Goal: Task Accomplishment & Management: Manage account settings

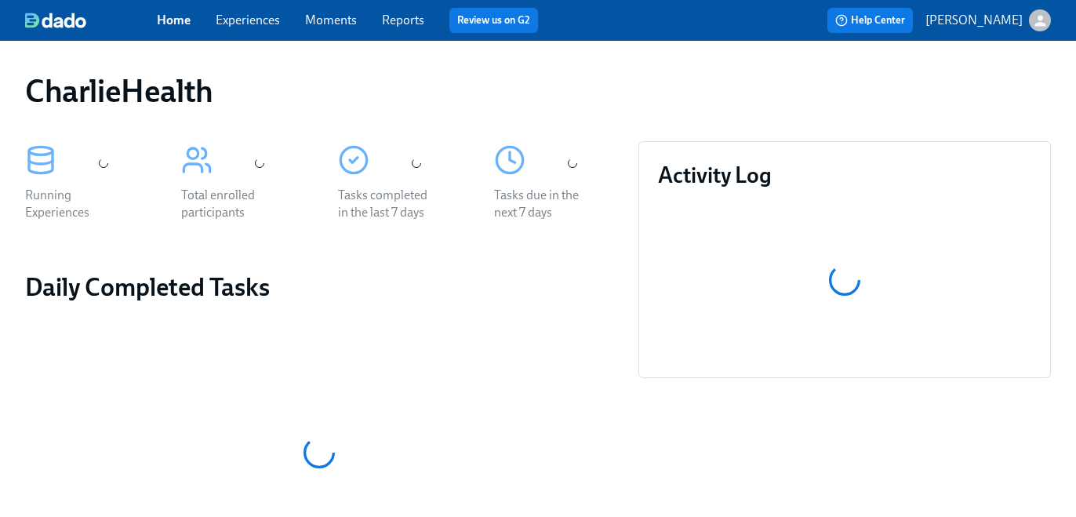
click at [249, 26] on link "Experiences" at bounding box center [248, 20] width 64 height 15
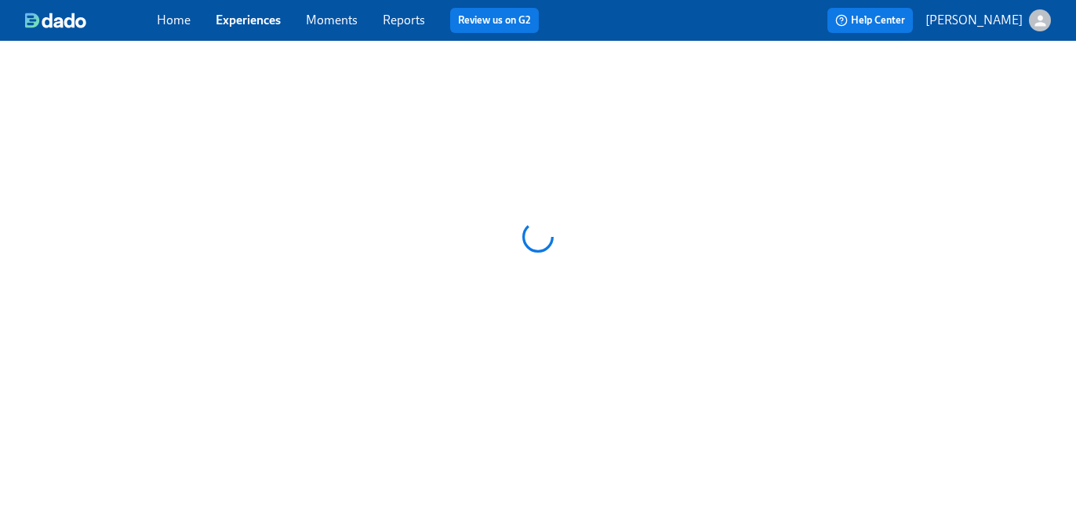
click at [250, 26] on link "Experiences" at bounding box center [248, 20] width 65 height 15
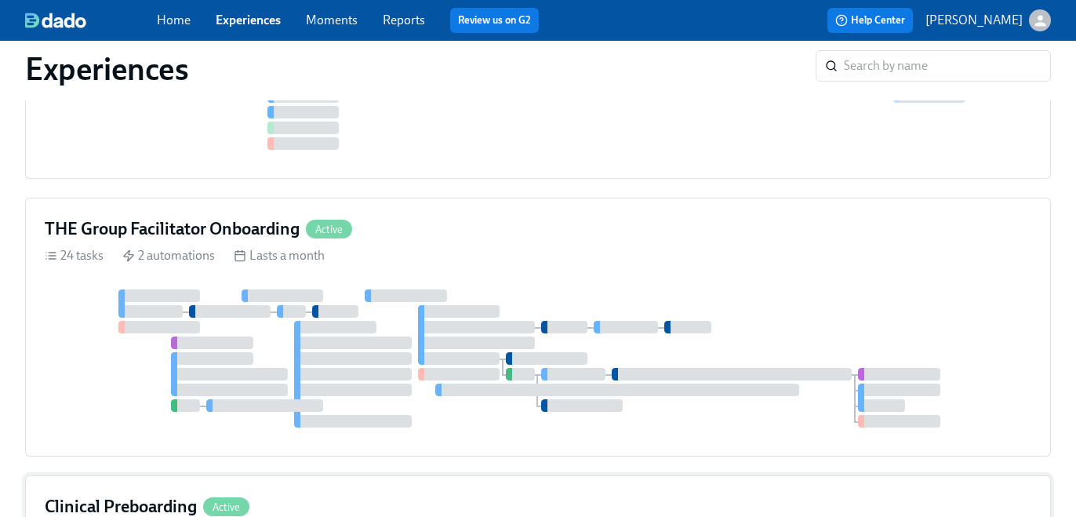
scroll to position [894, 0]
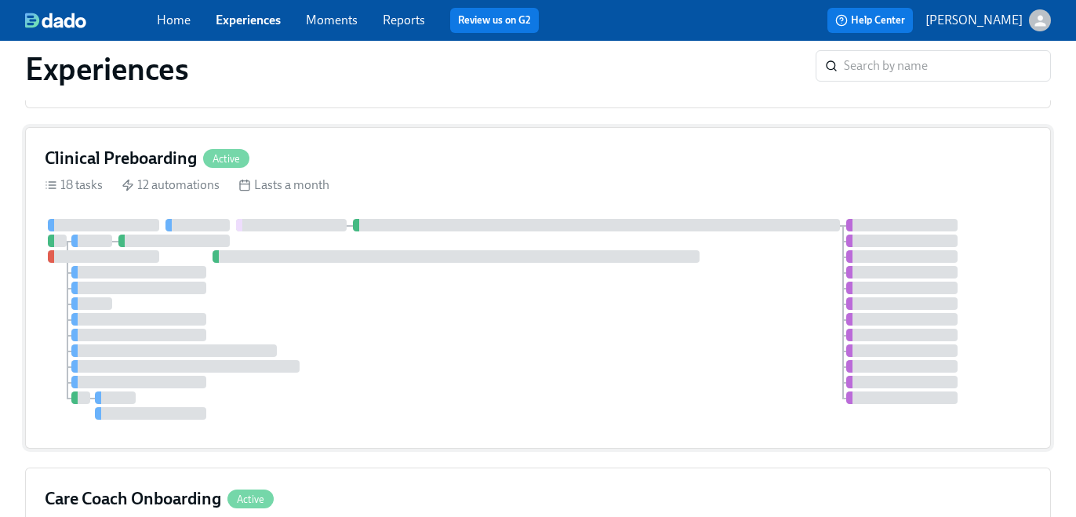
click at [468, 180] on div "18 tasks 12 automations Lasts a month" at bounding box center [538, 184] width 986 height 17
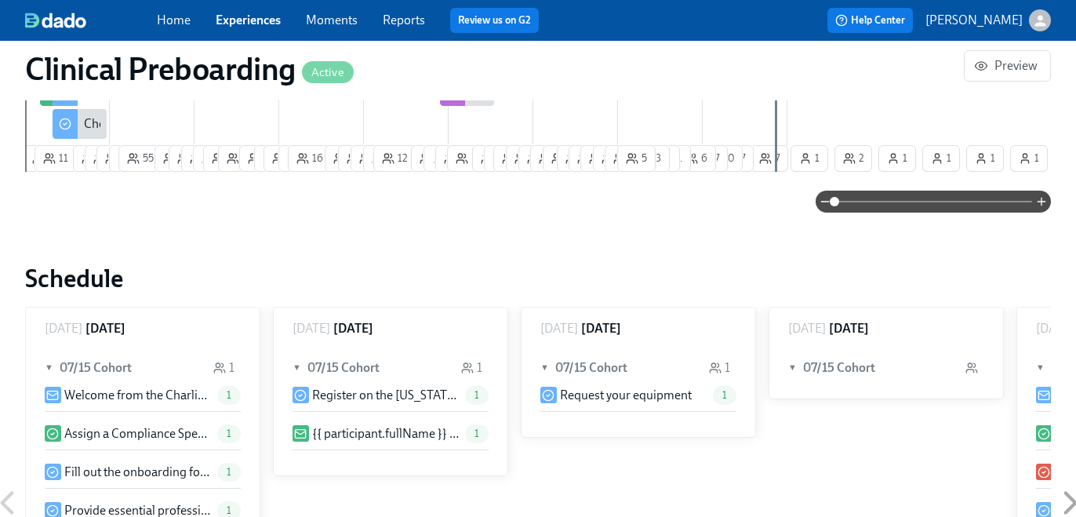
scroll to position [1123, 0]
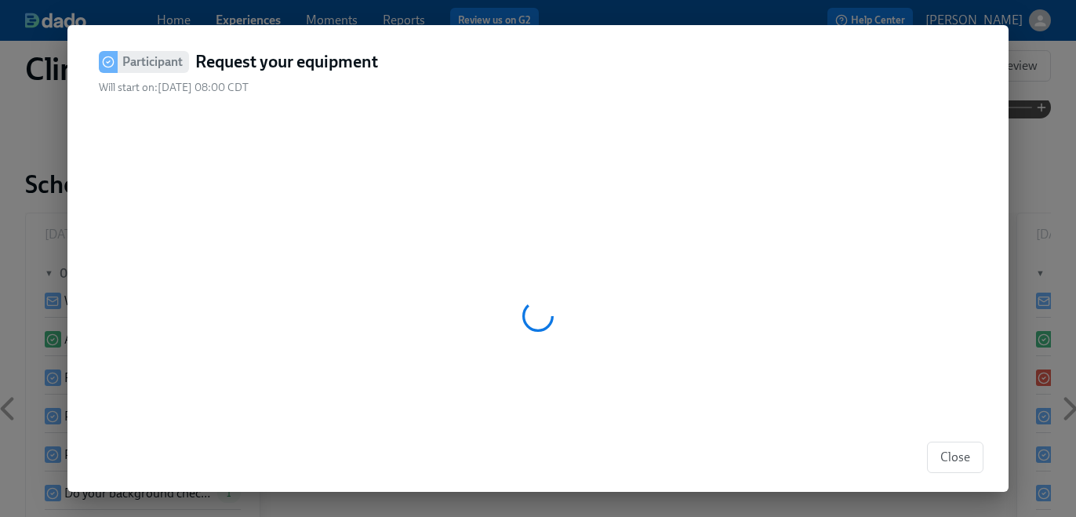
scroll to position [0, 19319]
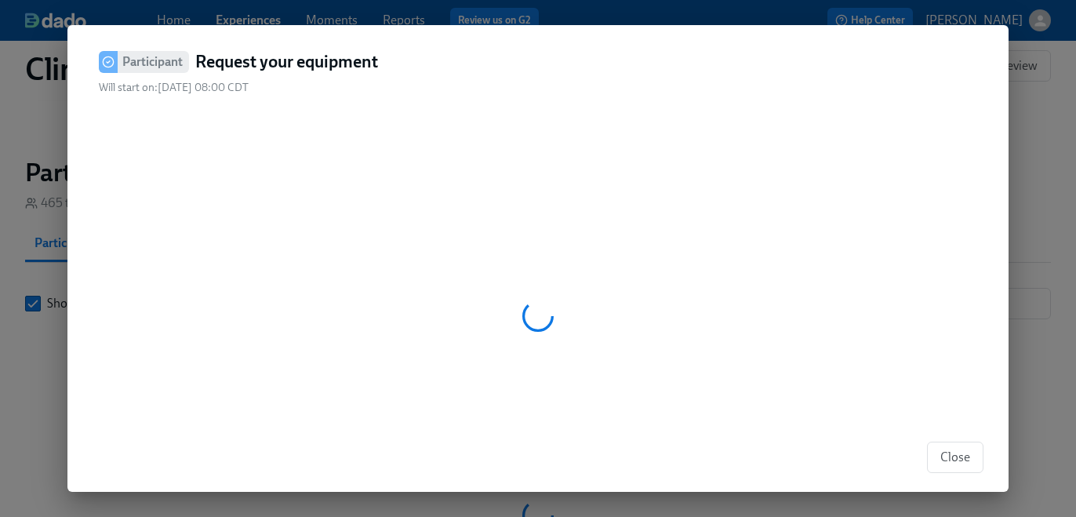
click at [953, 456] on span "Close" at bounding box center [955, 457] width 30 height 16
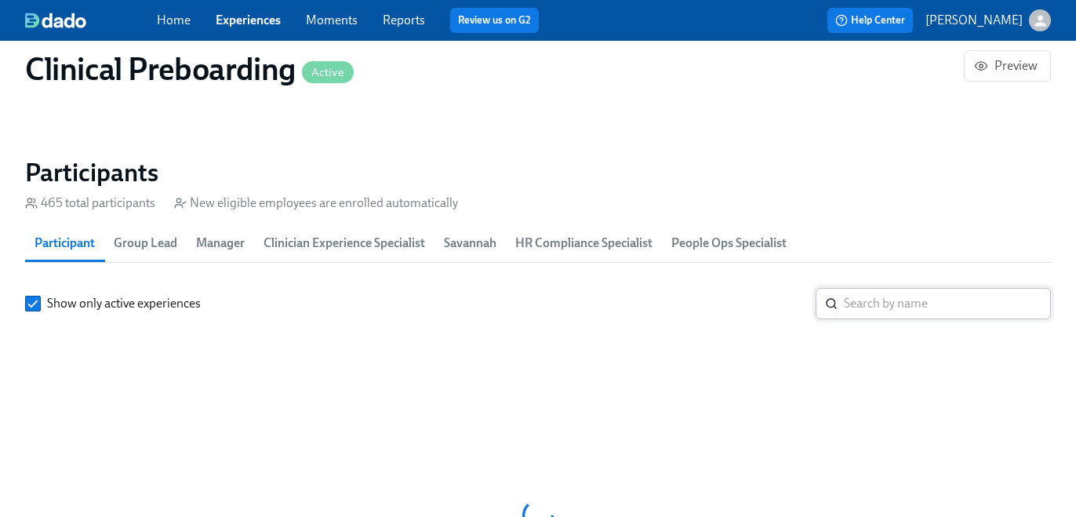
click at [835, 300] on icon at bounding box center [831, 303] width 13 height 13
click at [851, 304] on input "search" at bounding box center [947, 303] width 207 height 31
click at [848, 304] on input "search" at bounding box center [947, 303] width 207 height 31
paste input "Joseph Quirk"
type input "Joseph Quirk"
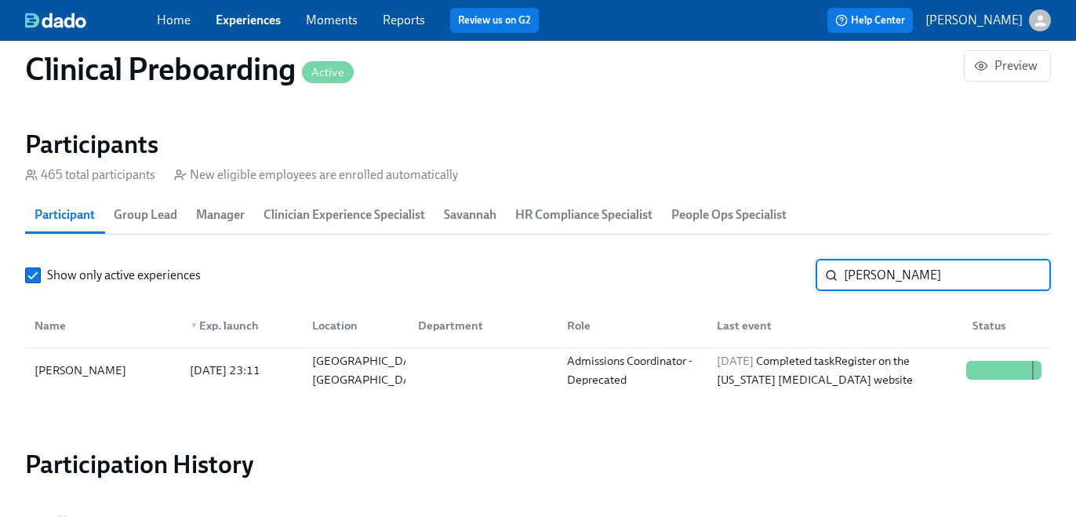
scroll to position [1663, 0]
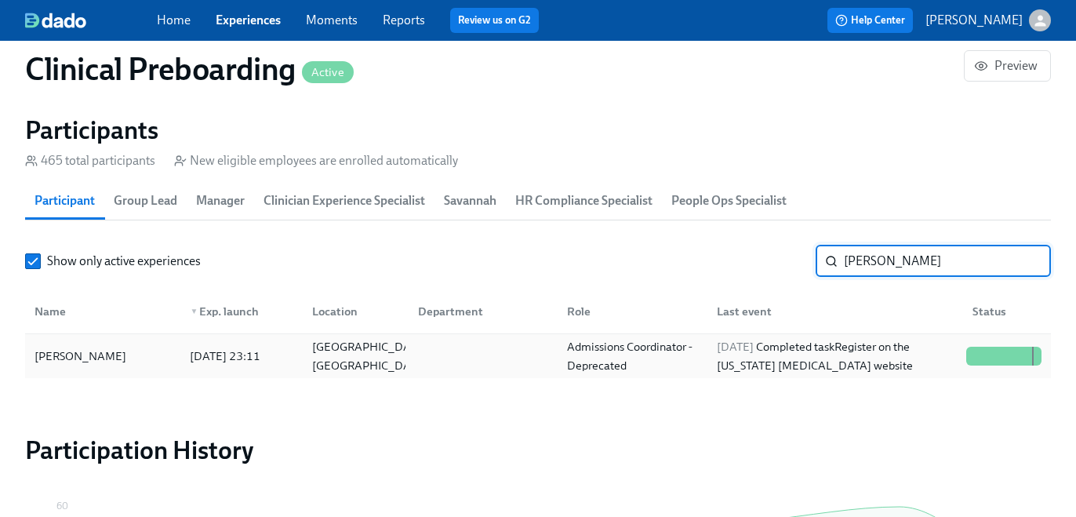
click at [789, 350] on div "2025/10/02 Completed task Register on the Pennsylvania Child Abuse website" at bounding box center [834, 356] width 249 height 38
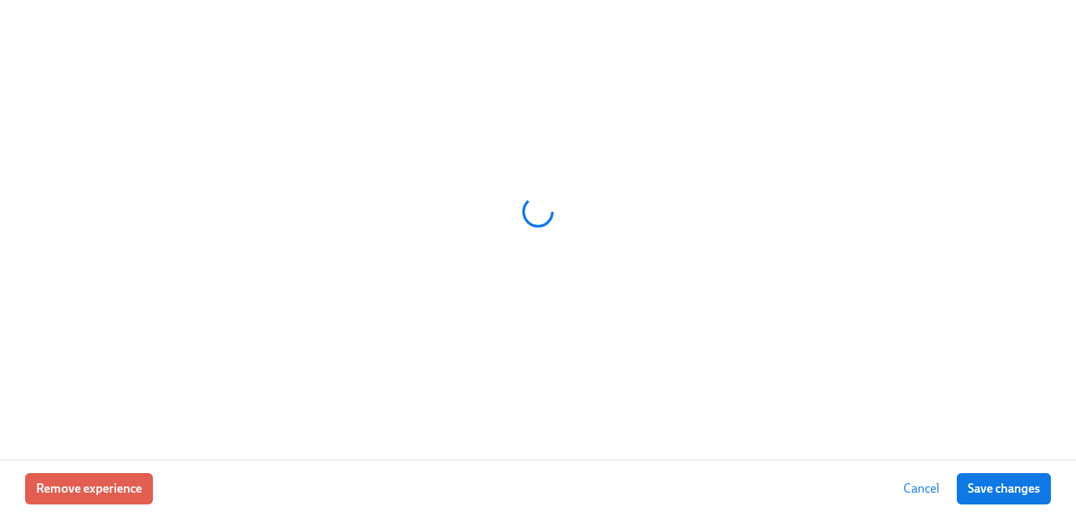
scroll to position [0, 20764]
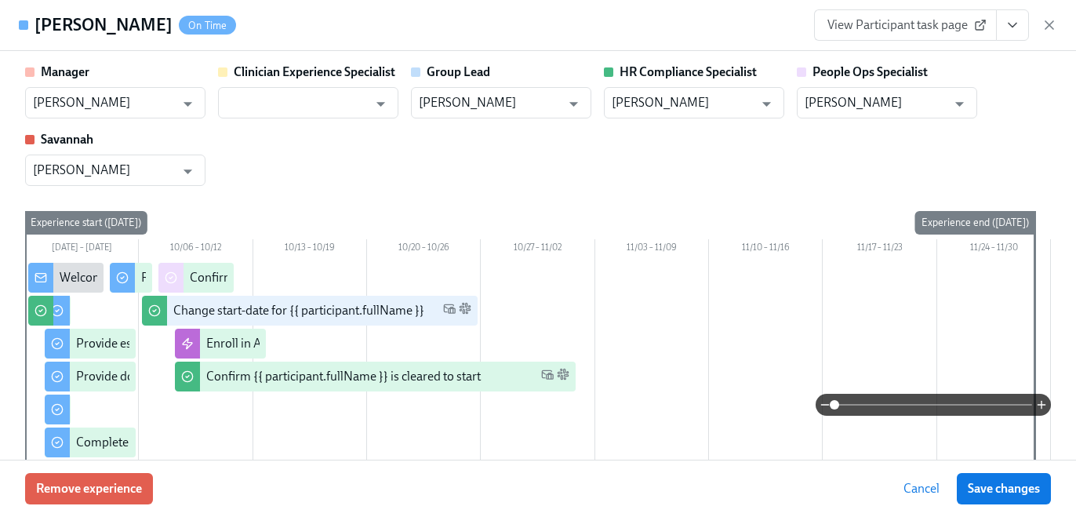
click at [1013, 26] on icon "View task page" at bounding box center [1012, 26] width 8 height 4
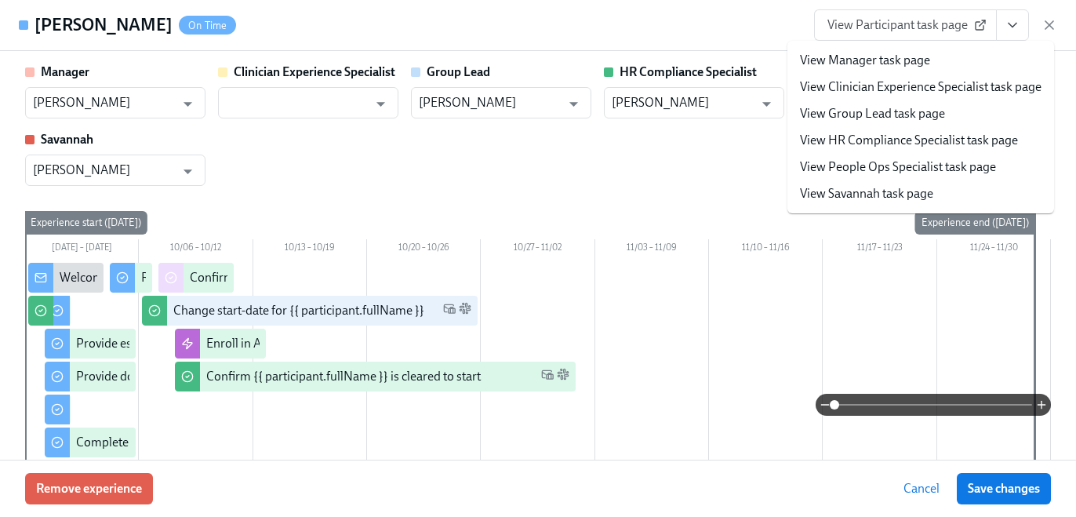
click at [969, 147] on link "View HR Compliance Specialist task page" at bounding box center [909, 140] width 218 height 17
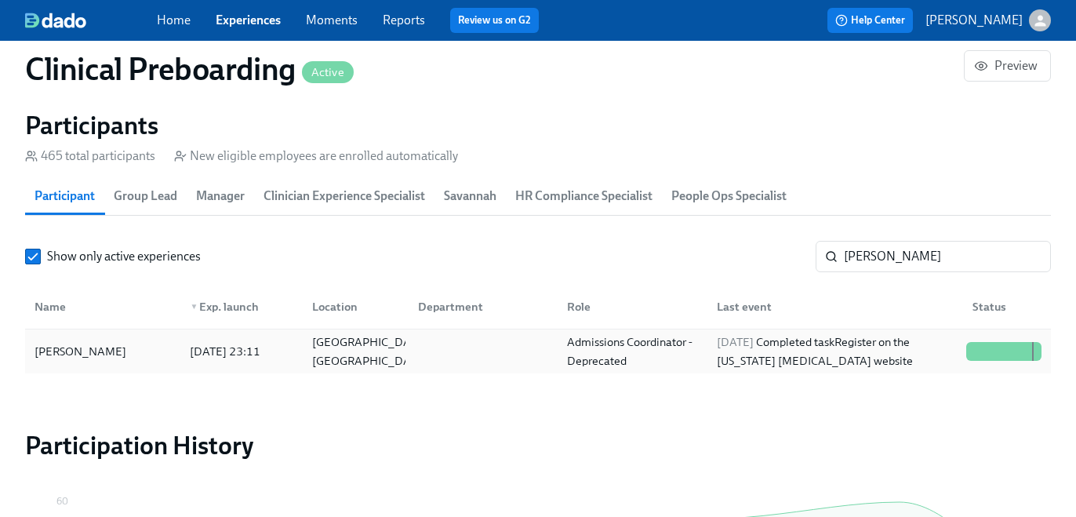
click at [789, 350] on div "2025/10/02 Completed task Register on the Pennsylvania Child Abuse website" at bounding box center [834, 351] width 249 height 38
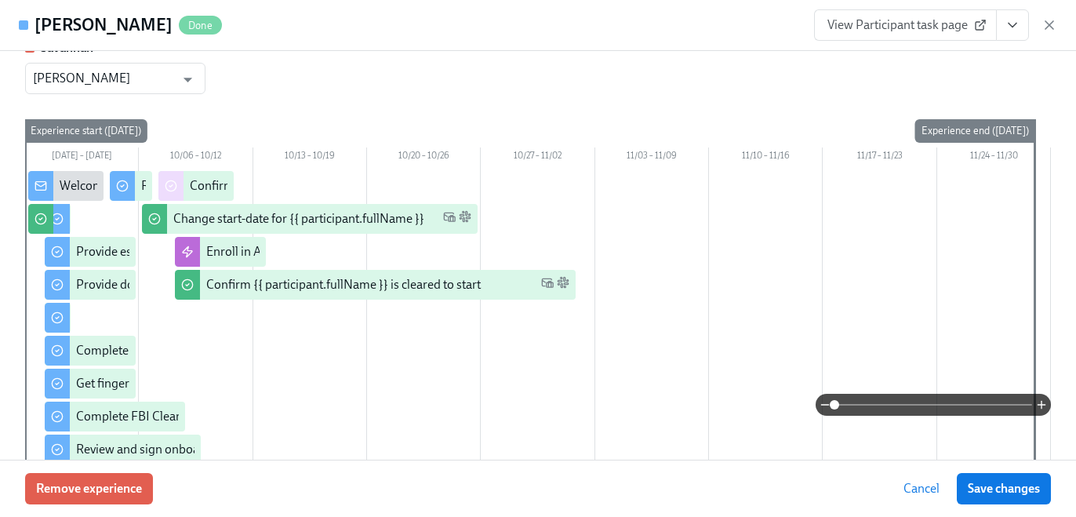
scroll to position [96, 0]
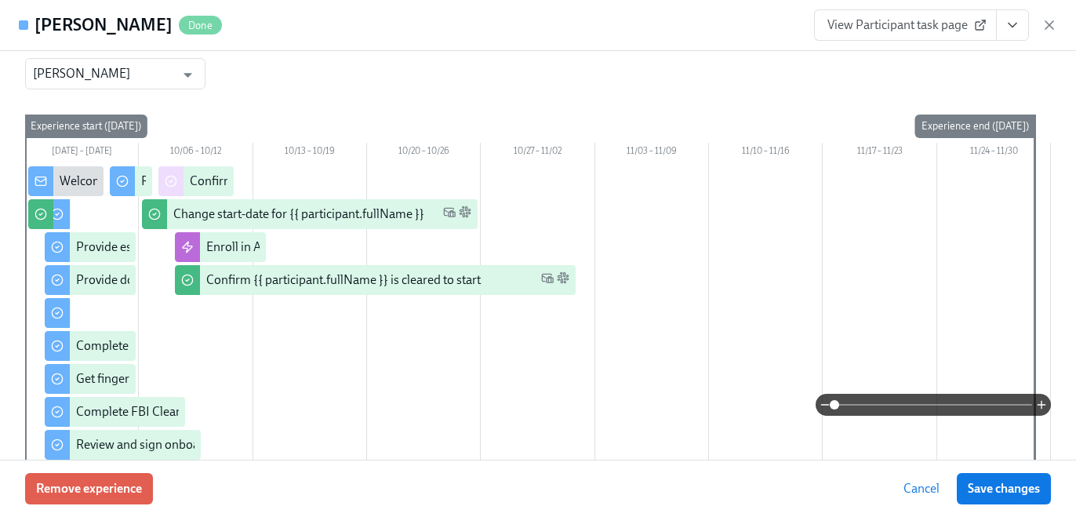
click at [1016, 18] on icon "View task page" at bounding box center [1012, 25] width 16 height 16
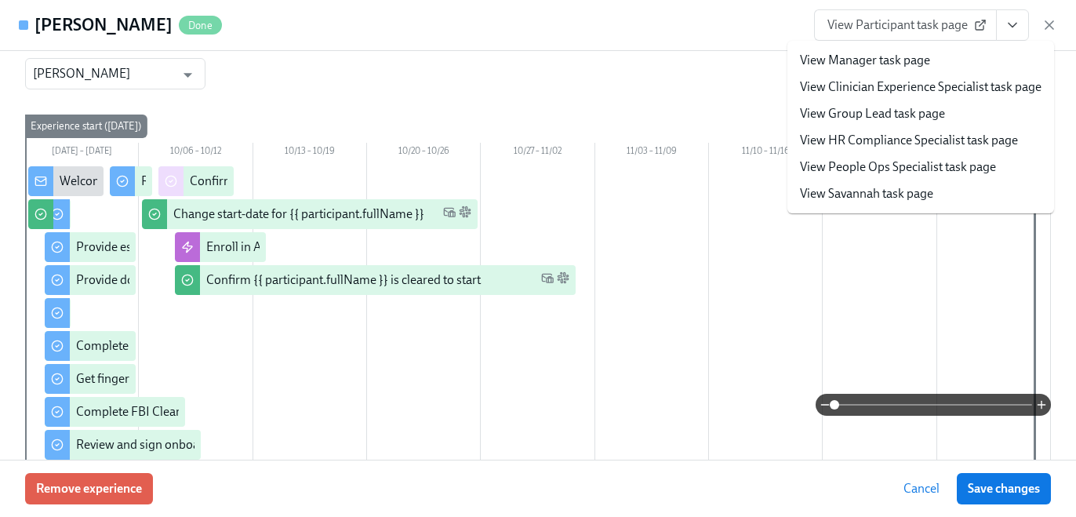
click at [941, 141] on link "View HR Compliance Specialist task page" at bounding box center [909, 140] width 218 height 17
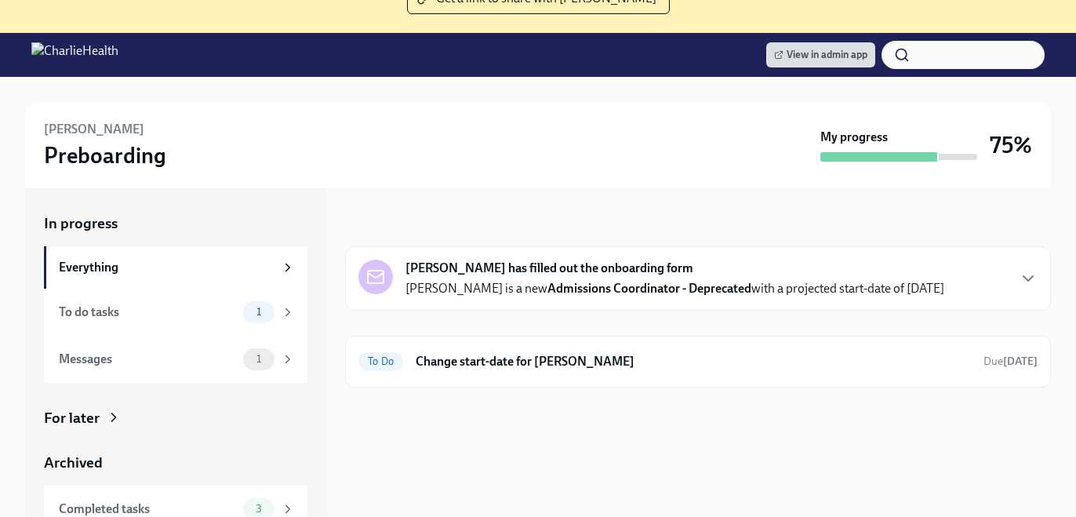
scroll to position [158, 0]
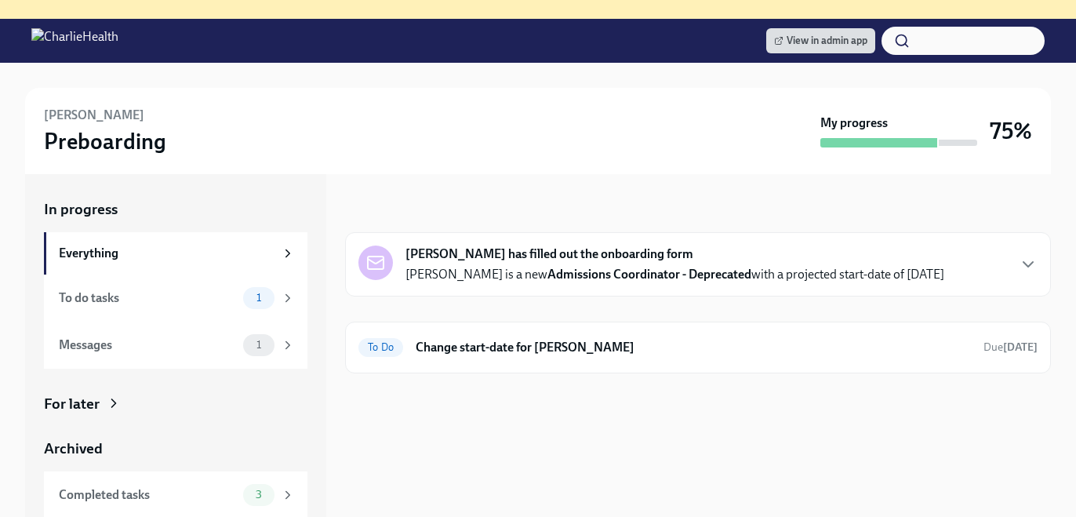
click at [686, 318] on div "Joseph Quirk has filled out the onboarding form Joseph is a new Admissions Coor…" at bounding box center [698, 302] width 706 height 141
click at [688, 335] on div "To Do Change start-date for Joseph Quirk Due Oct 27th" at bounding box center [697, 347] width 679 height 25
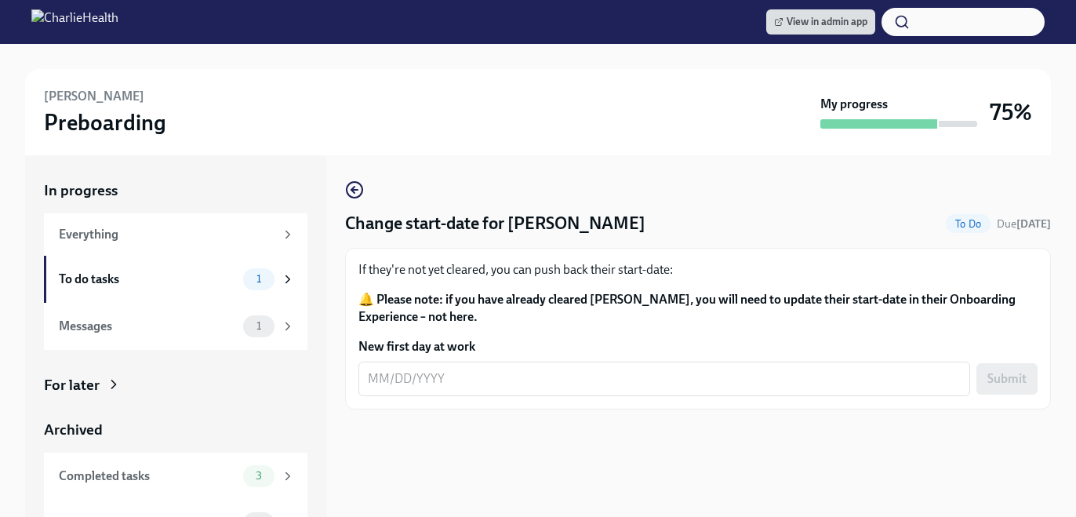
click at [554, 361] on form "New first day at work x ​ Submit" at bounding box center [697, 367] width 679 height 58
click at [556, 369] on div "x ​" at bounding box center [664, 378] width 612 height 34
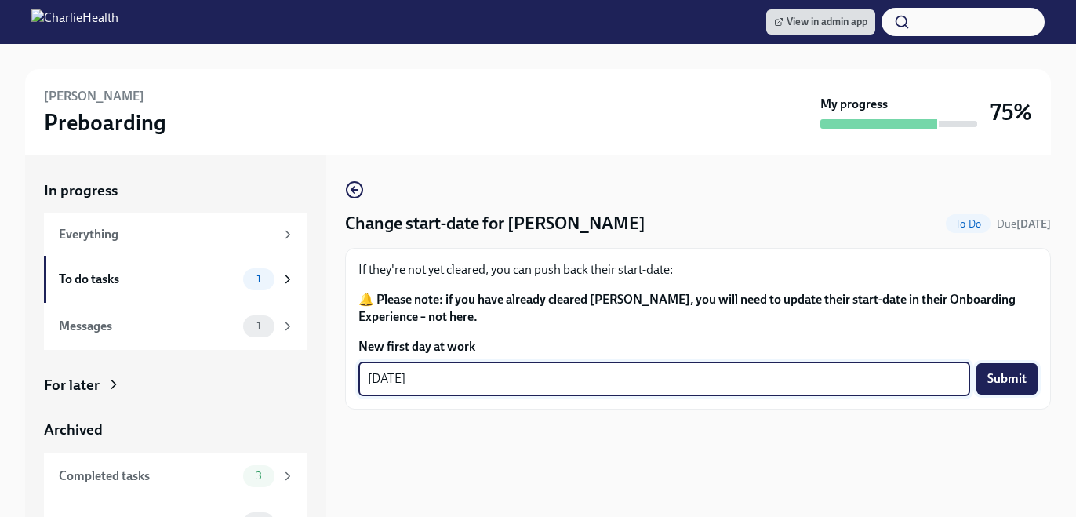
type textarea "10/13/2025"
click at [1001, 381] on span "Submit" at bounding box center [1006, 379] width 39 height 16
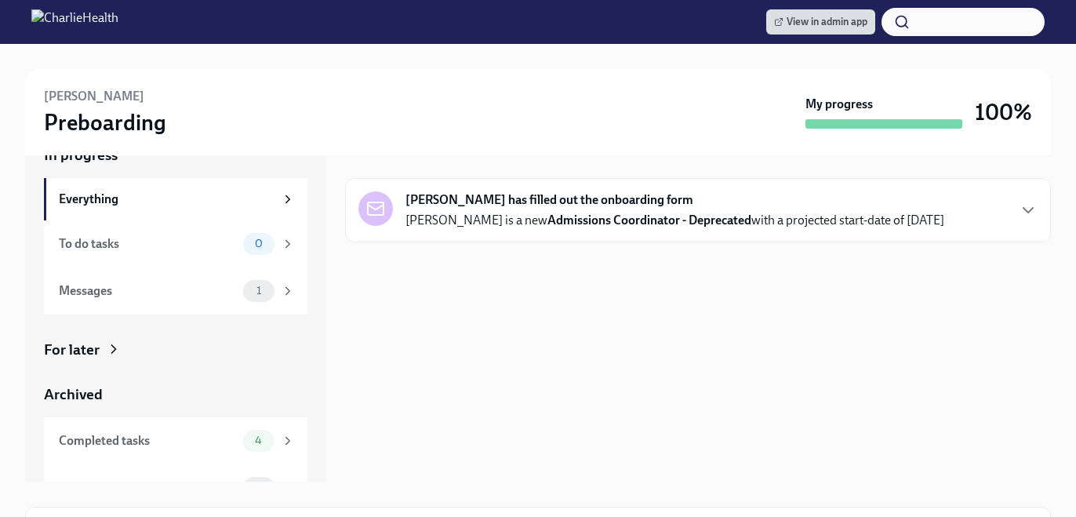
scroll to position [249, 0]
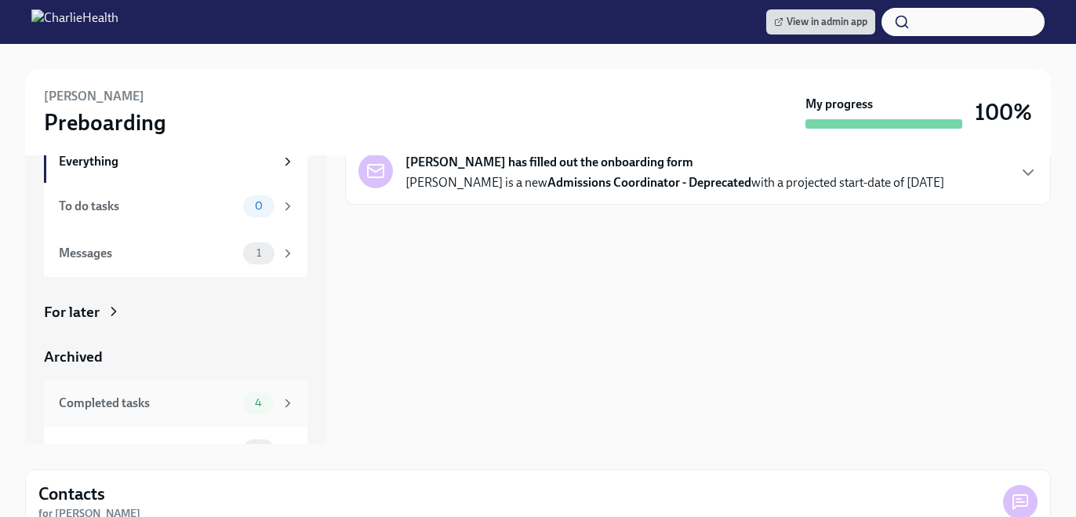
click at [187, 392] on div "Completed tasks 4" at bounding box center [177, 403] width 236 height 22
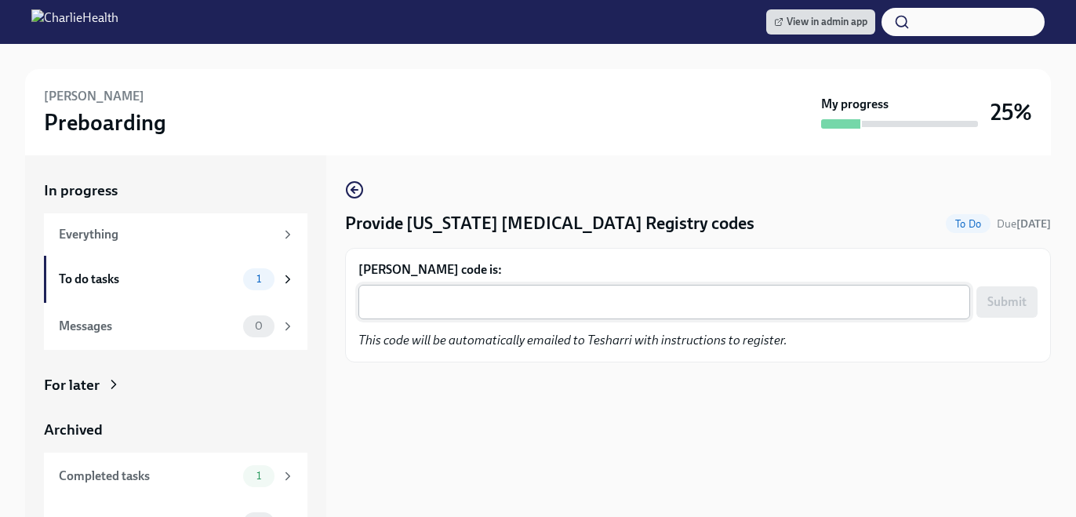
click at [523, 296] on textarea "Tesharri Gooch's code is:" at bounding box center [664, 301] width 593 height 19
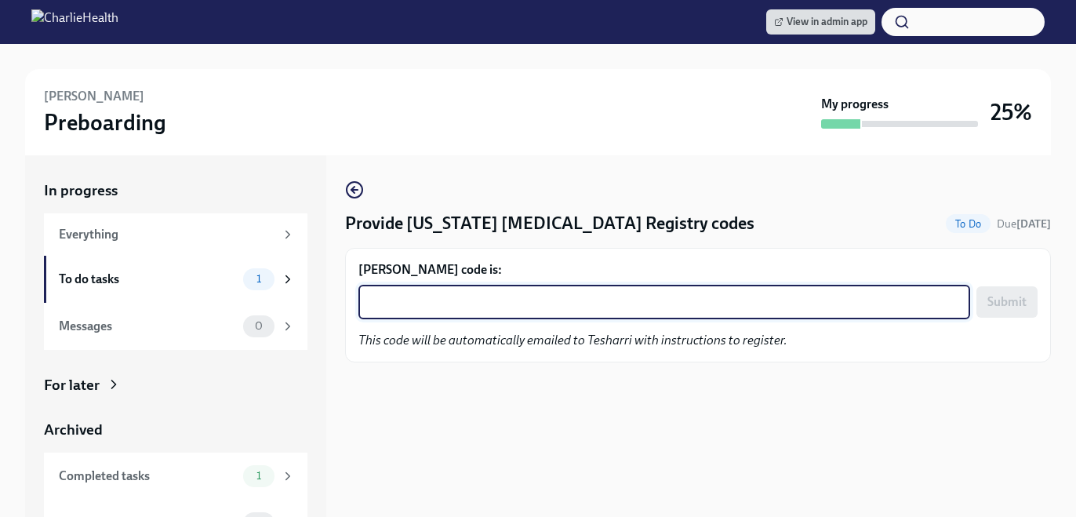
paste textarea "3Q61K5BFWXSW"
type textarea "3Q61K5BFWXSW"
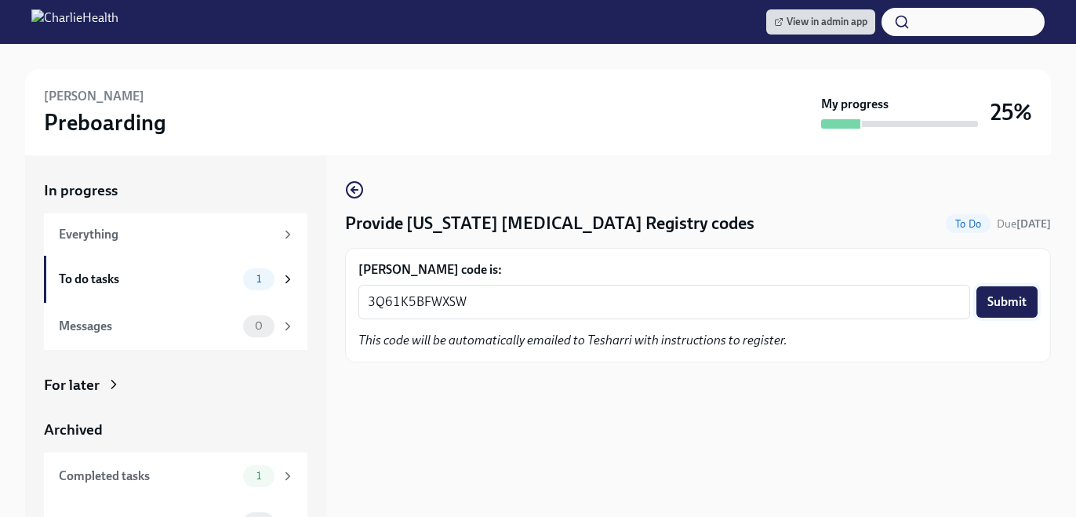
click at [1019, 313] on button "Submit" at bounding box center [1006, 301] width 61 height 31
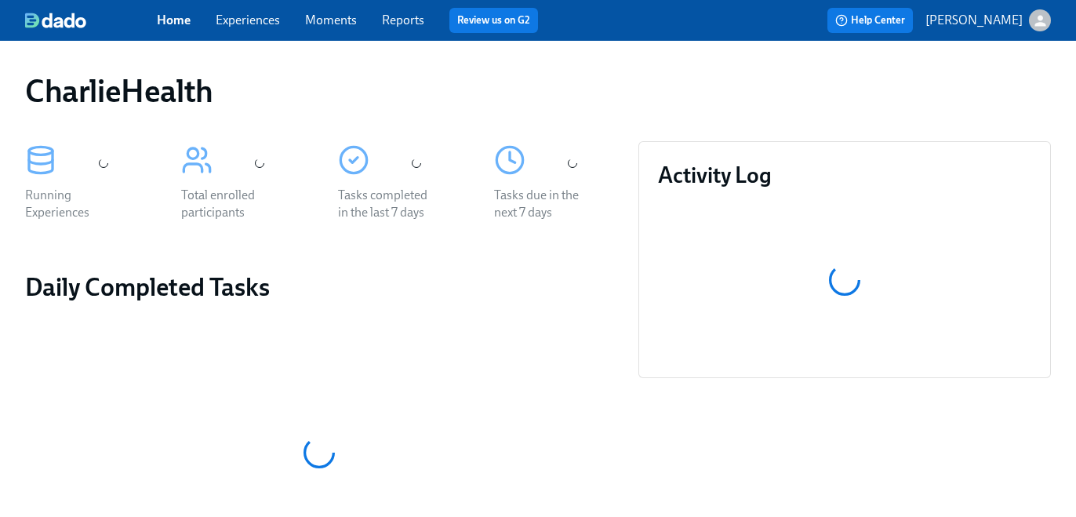
click at [256, 19] on link "Experiences" at bounding box center [248, 20] width 64 height 15
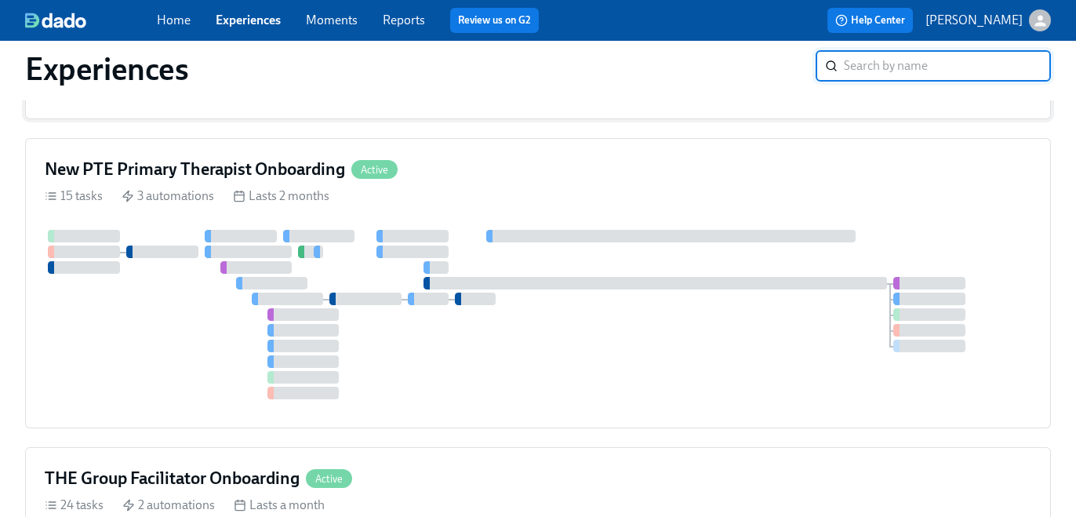
scroll to position [766, 0]
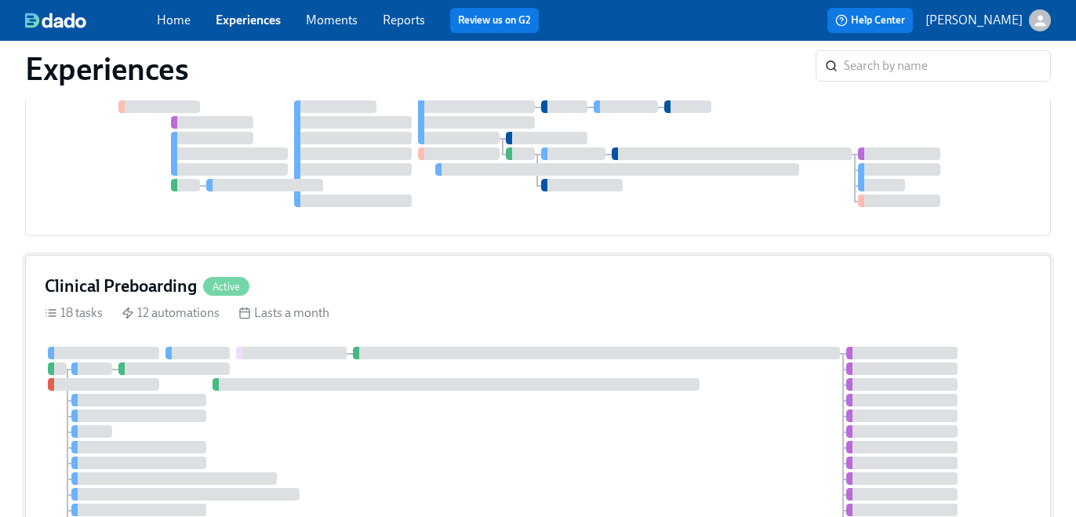
click at [517, 295] on div "Clinical Preboarding Active" at bounding box center [538, 286] width 986 height 24
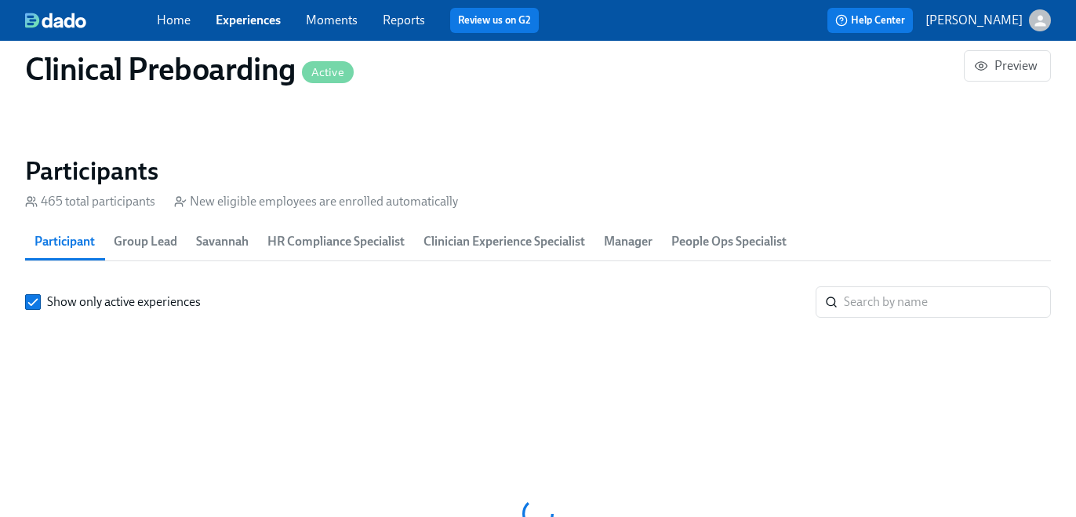
scroll to position [1788, 0]
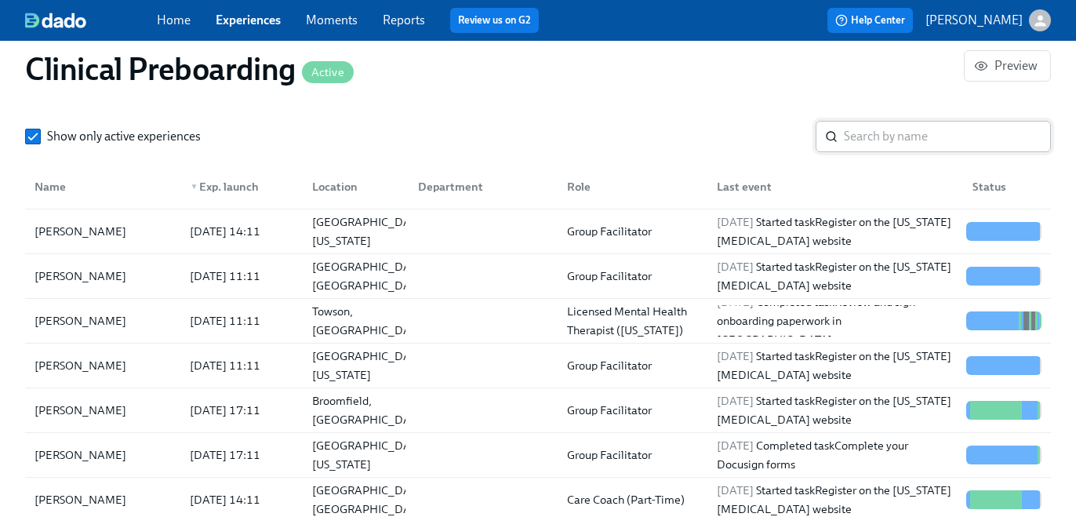
click at [872, 137] on input "search" at bounding box center [947, 136] width 207 height 31
paste input "M6SE7ORM8XF"
click at [872, 137] on input "M6SE7ORM8XF" at bounding box center [947, 136] width 207 height 31
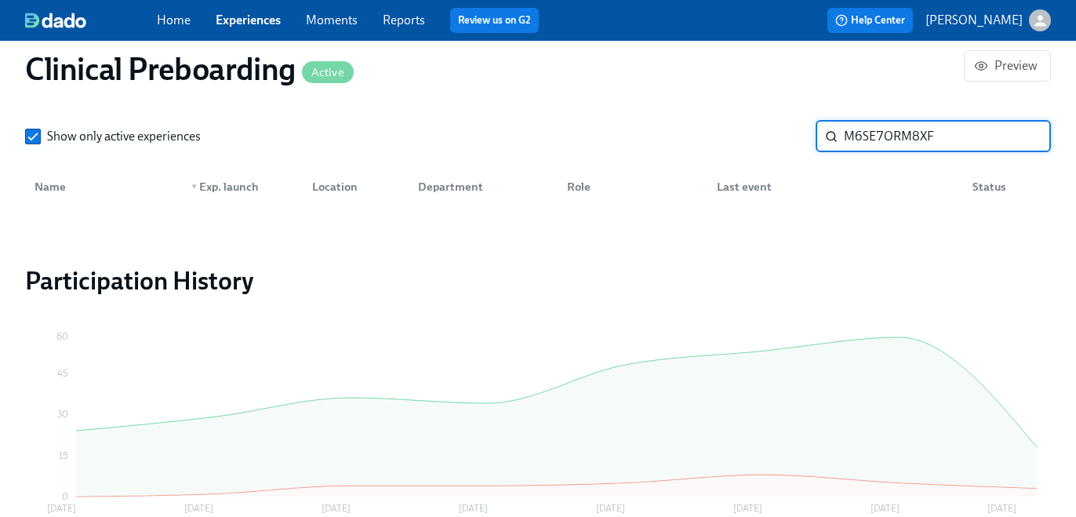
click at [872, 137] on input "M6SE7ORM8XF" at bounding box center [947, 136] width 207 height 31
click at [867, 140] on input "[PERSON_NAME]" at bounding box center [947, 136] width 207 height 31
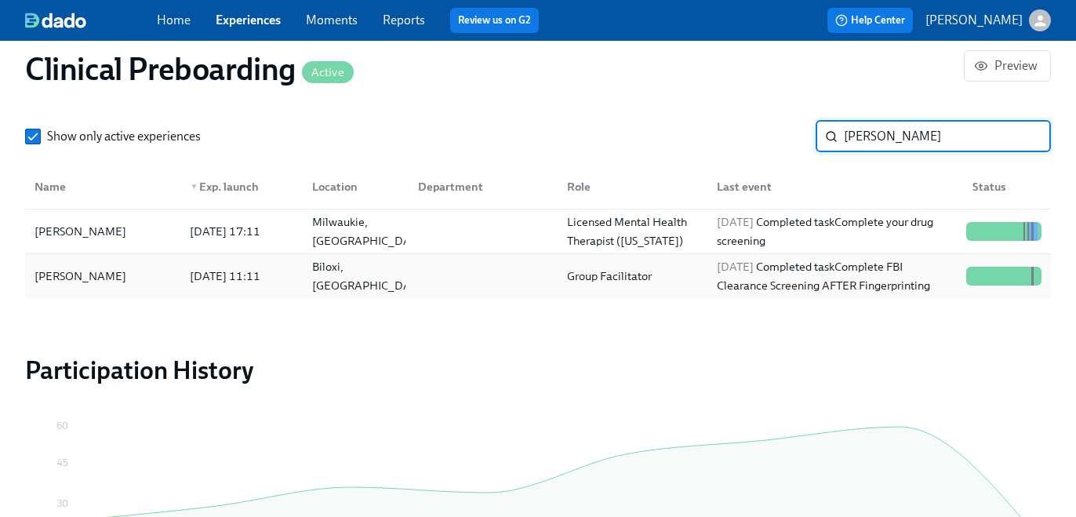
type input "[PERSON_NAME]"
click at [781, 289] on div "[DATE] Completed task Complete FBI Clearance Screening AFTER Fingerprinting" at bounding box center [834, 276] width 249 height 38
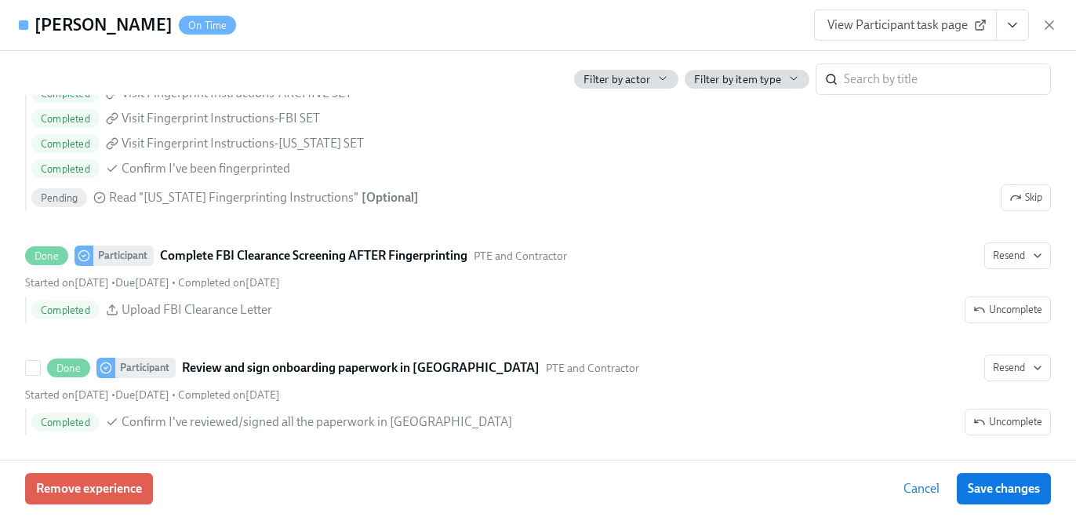
scroll to position [2157, 0]
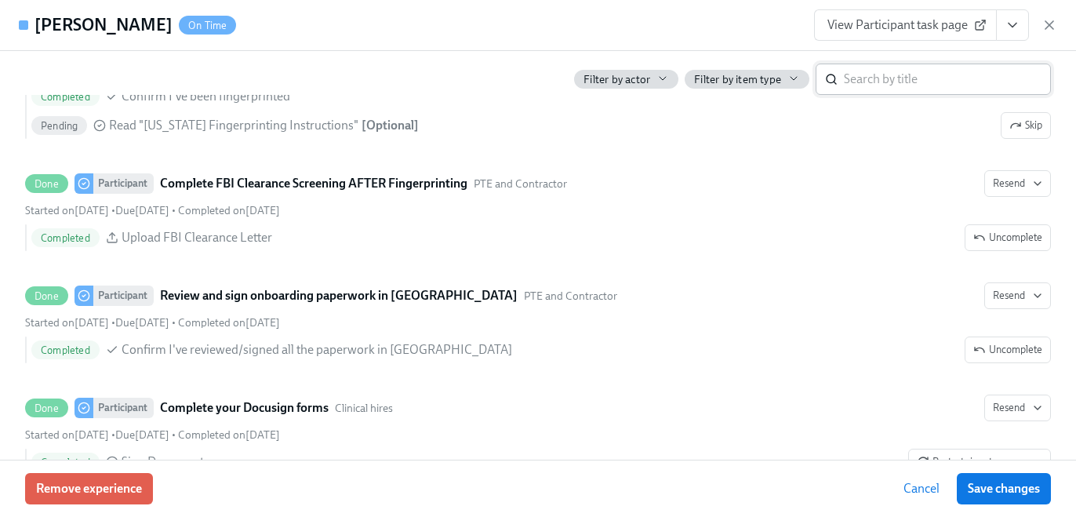
click at [871, 71] on input "search" at bounding box center [947, 79] width 207 height 31
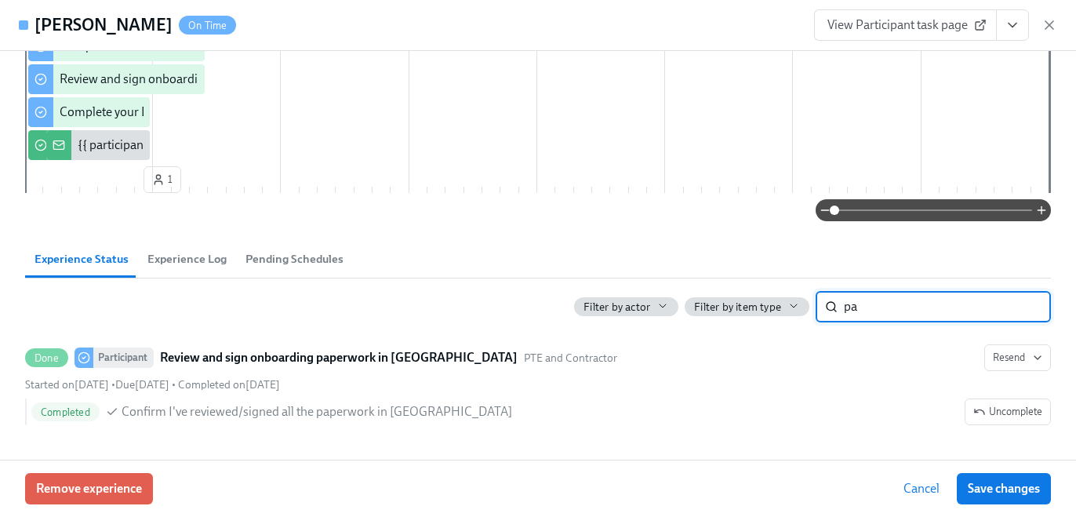
click at [878, 308] on input "pa" at bounding box center [947, 306] width 207 height 31
type input "child"
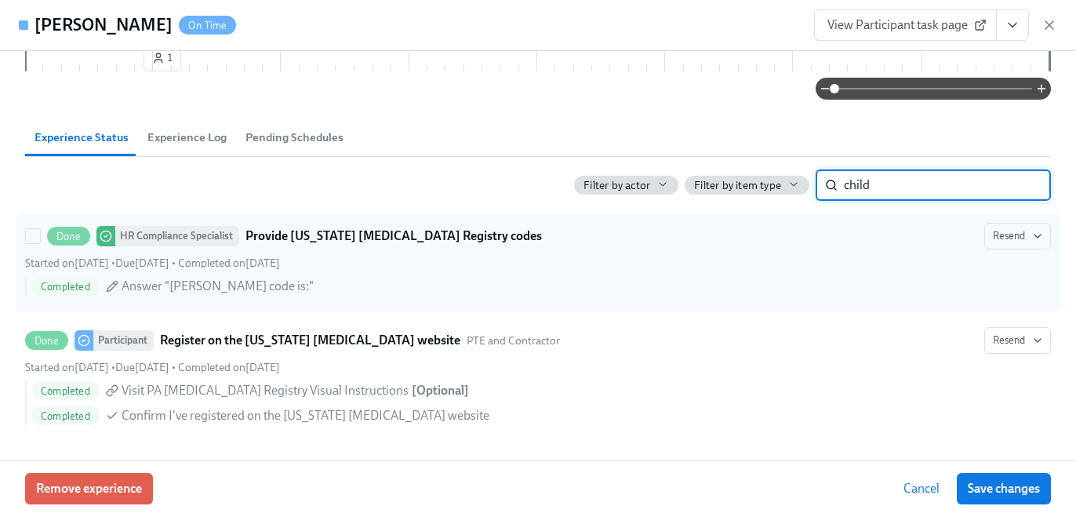
click at [533, 296] on div "Completed Answer "[PERSON_NAME] code is:"" at bounding box center [538, 289] width 1026 height 25
click at [40, 243] on input "Done HR Compliance Specialist Provide [US_STATE] [MEDICAL_DATA] Registry codes …" at bounding box center [33, 236] width 14 height 14
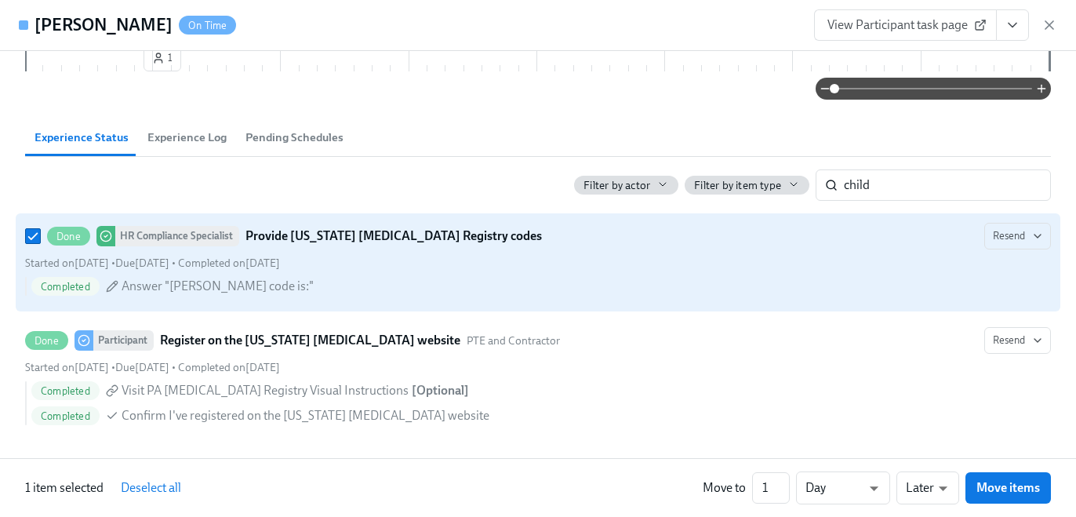
click at [389, 259] on div "Started on [DATE] • Due [DATE] • Completed on [DATE]" at bounding box center [538, 263] width 1026 height 15
click at [40, 243] on input "Done HR Compliance Specialist Provide [US_STATE] [MEDICAL_DATA] Registry codes …" at bounding box center [33, 236] width 14 height 14
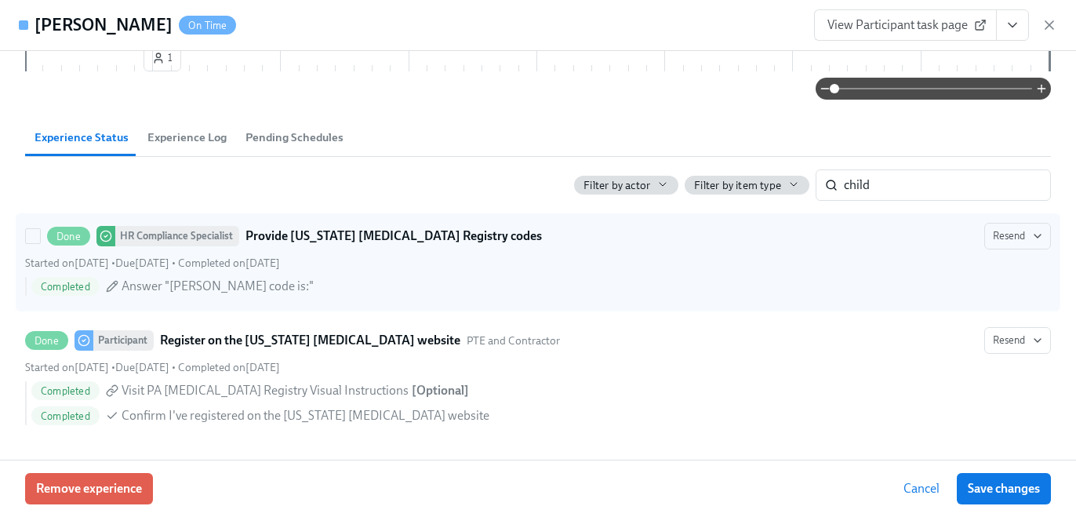
click at [389, 234] on strong "Provide [US_STATE] [MEDICAL_DATA] Registry codes" at bounding box center [393, 236] width 296 height 19
click at [40, 234] on input "Done HR Compliance Specialist Provide [US_STATE] [MEDICAL_DATA] Registry codes …" at bounding box center [33, 236] width 14 height 14
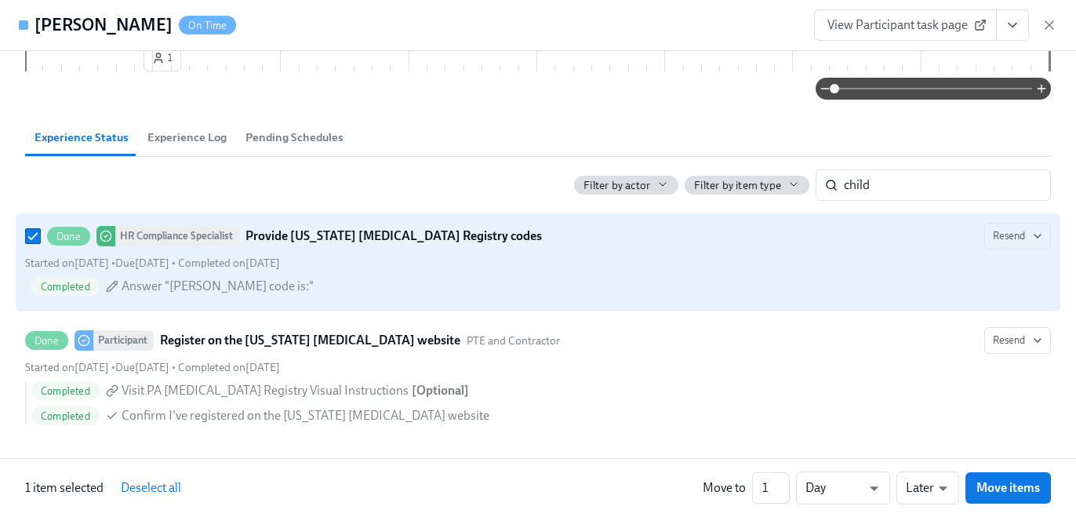
click at [280, 262] on span "Completed on [DATE]" at bounding box center [229, 262] width 102 height 13
click at [40, 243] on input "Done HR Compliance Specialist Provide [US_STATE] [MEDICAL_DATA] Registry codes …" at bounding box center [33, 236] width 14 height 14
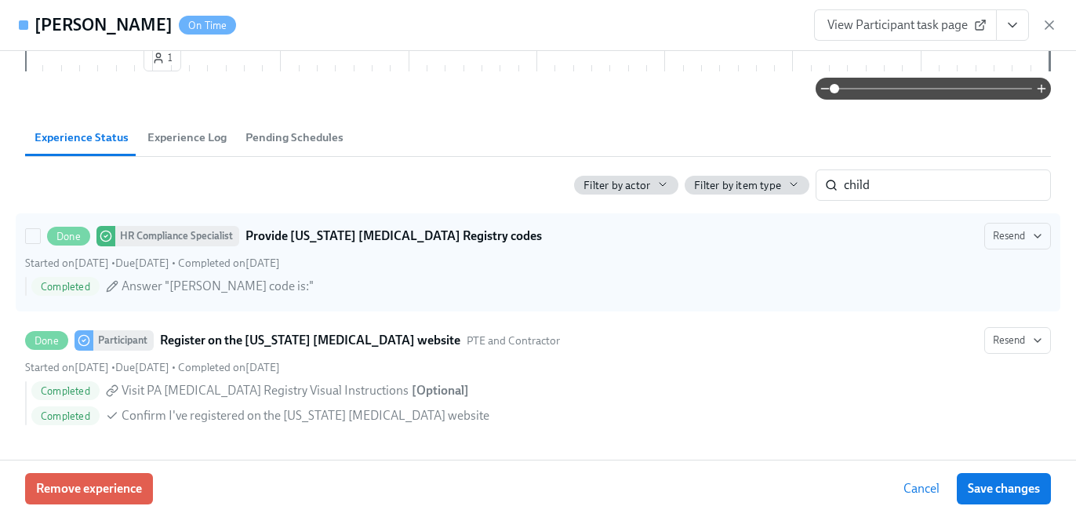
click at [280, 267] on span "Completed on [DATE]" at bounding box center [229, 262] width 102 height 13
click at [40, 243] on input "Done HR Compliance Specialist Provide [US_STATE] [MEDICAL_DATA] Registry codes …" at bounding box center [33, 236] width 14 height 14
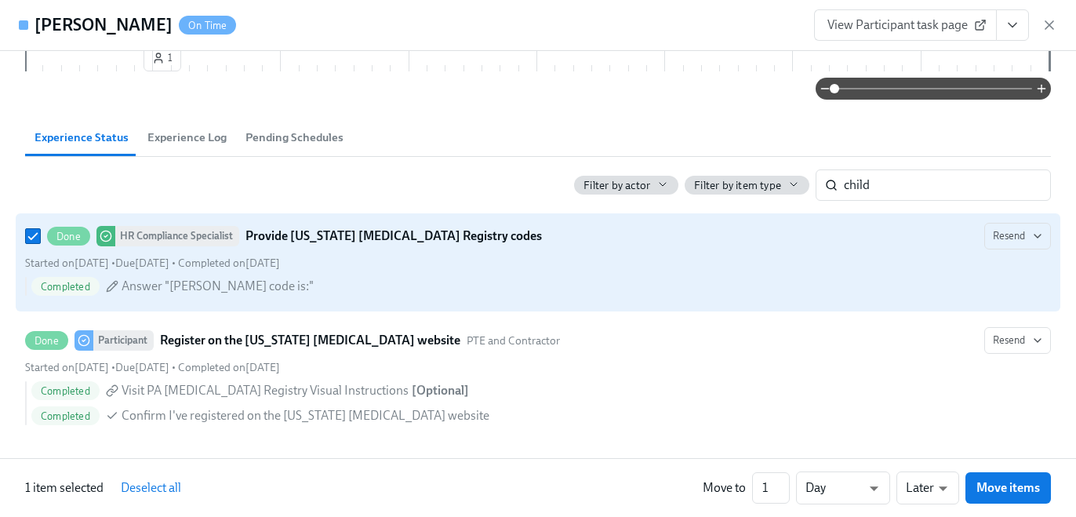
click at [107, 281] on icon at bounding box center [112, 286] width 13 height 13
click at [40, 243] on input "Done HR Compliance Specialist Provide [US_STATE] [MEDICAL_DATA] Registry codes …" at bounding box center [33, 236] width 14 height 14
checkbox input "false"
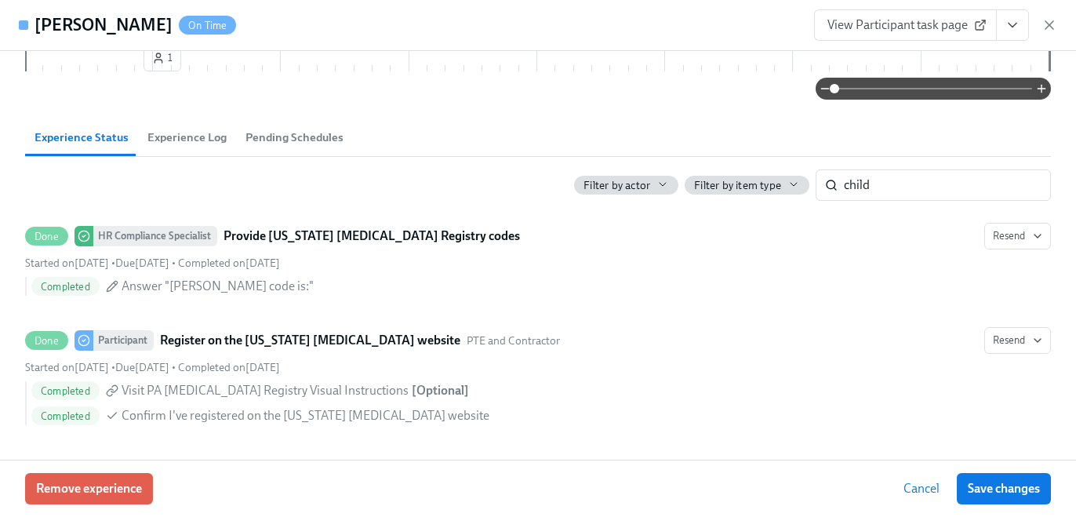
click at [1016, 18] on icon "View task page" at bounding box center [1012, 25] width 16 height 16
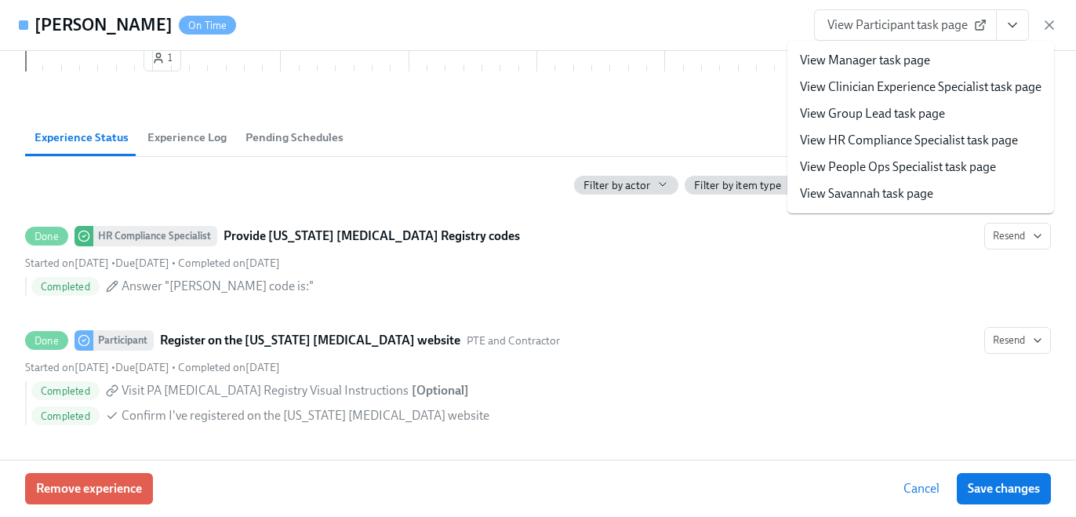
click at [932, 133] on link "View HR Compliance Specialist task page" at bounding box center [909, 140] width 218 height 17
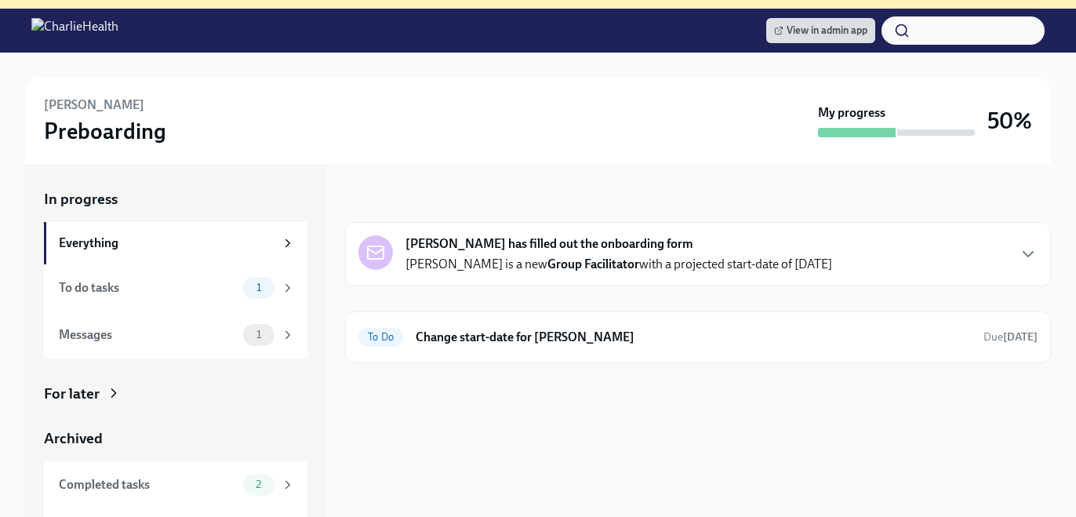
scroll to position [223, 0]
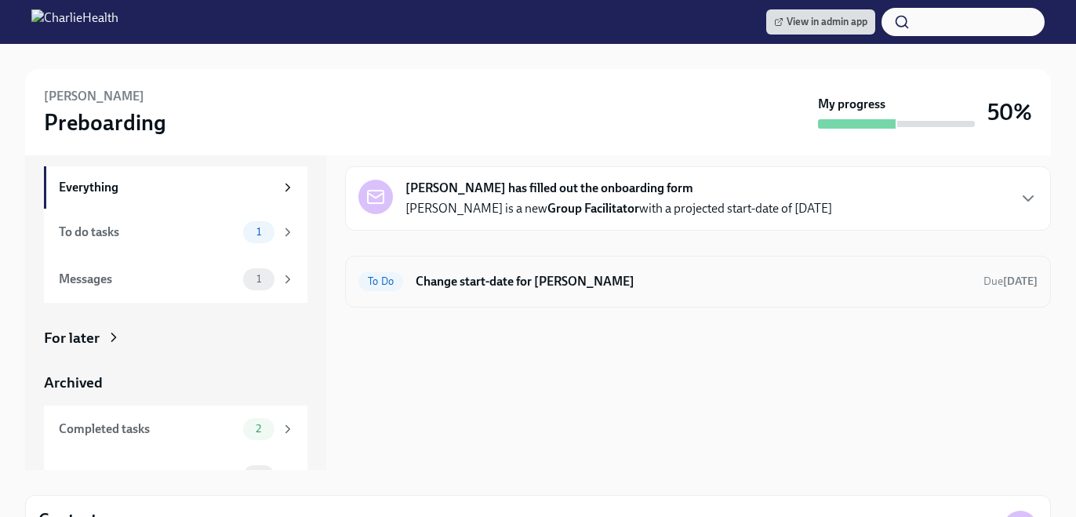
click at [615, 267] on div "To Do Change start-date for Kimberly Randolph Due Oct 29th" at bounding box center [698, 282] width 706 height 52
click at [616, 273] on h6 "Change start-date for [PERSON_NAME]" at bounding box center [693, 281] width 555 height 17
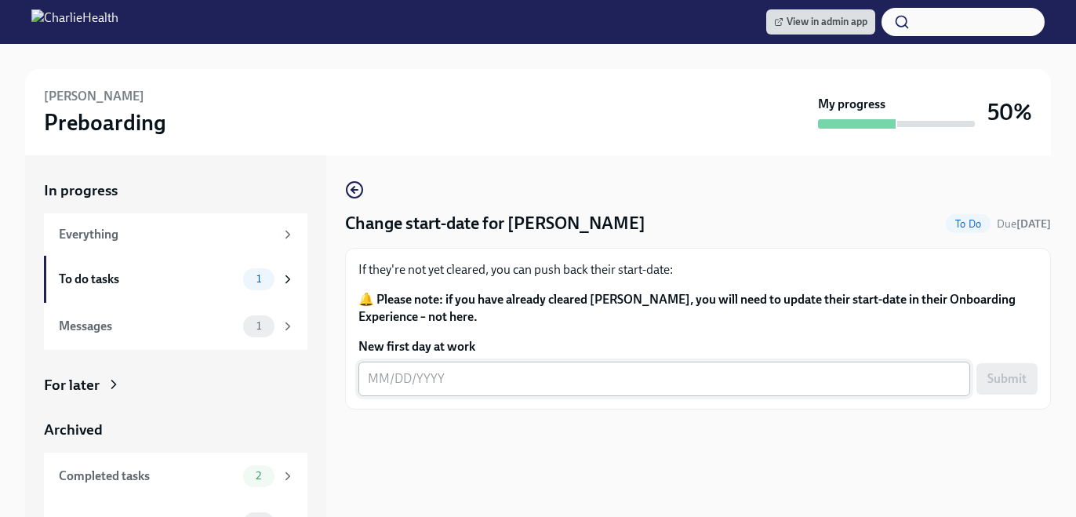
click at [470, 376] on textarea "New first day at work" at bounding box center [664, 378] width 593 height 19
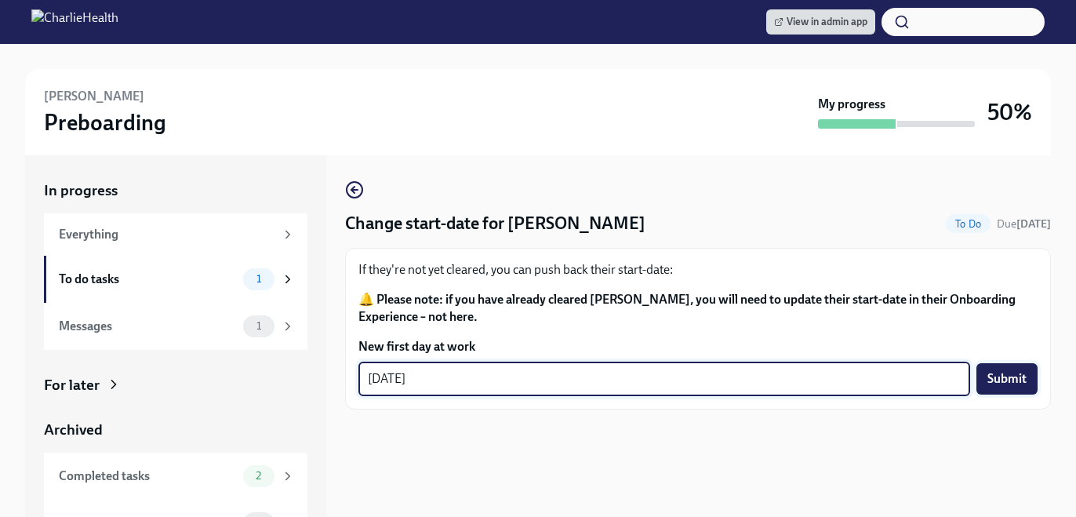
type textarea "10/27/2025"
click at [1026, 390] on button "Submit" at bounding box center [1006, 378] width 61 height 31
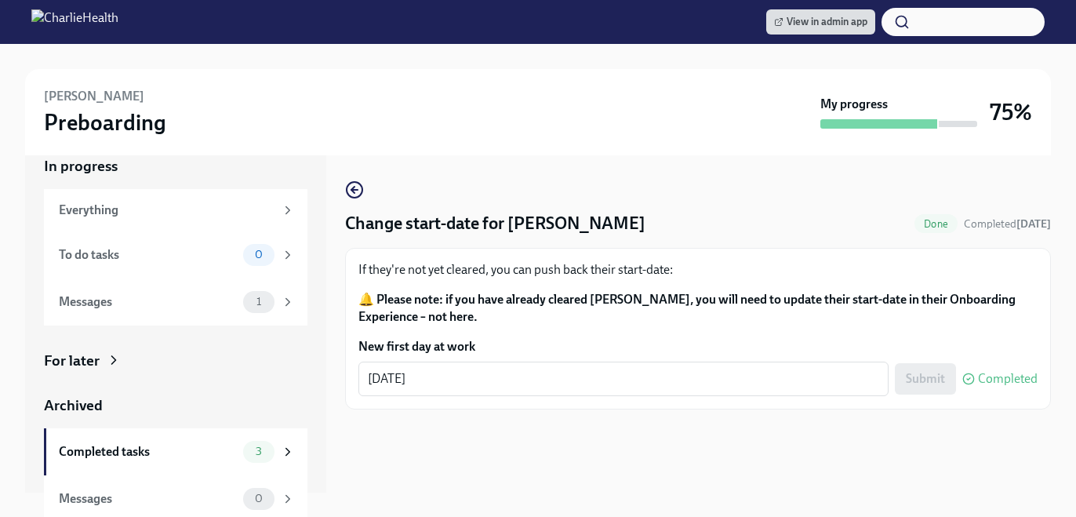
scroll to position [30, 0]
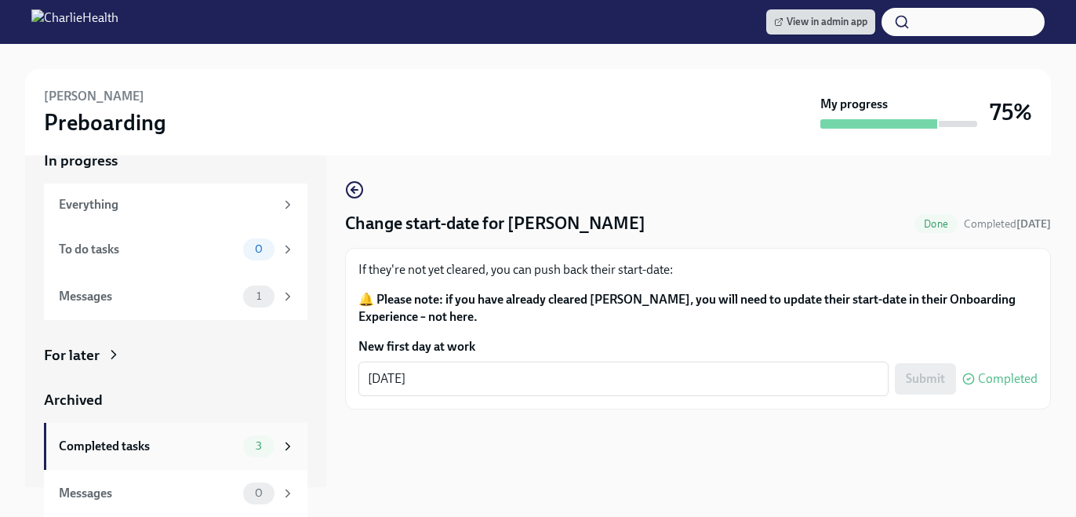
click at [218, 435] on div "Completed tasks 3" at bounding box center [177, 446] width 236 height 22
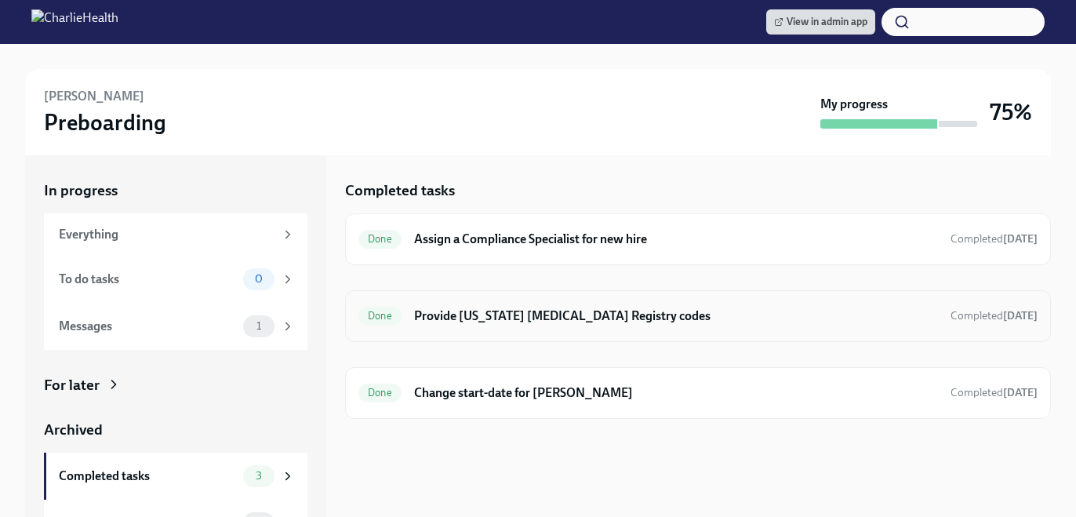
click at [468, 311] on h6 "Provide [US_STATE] [MEDICAL_DATA] Registry codes" at bounding box center [676, 315] width 524 height 17
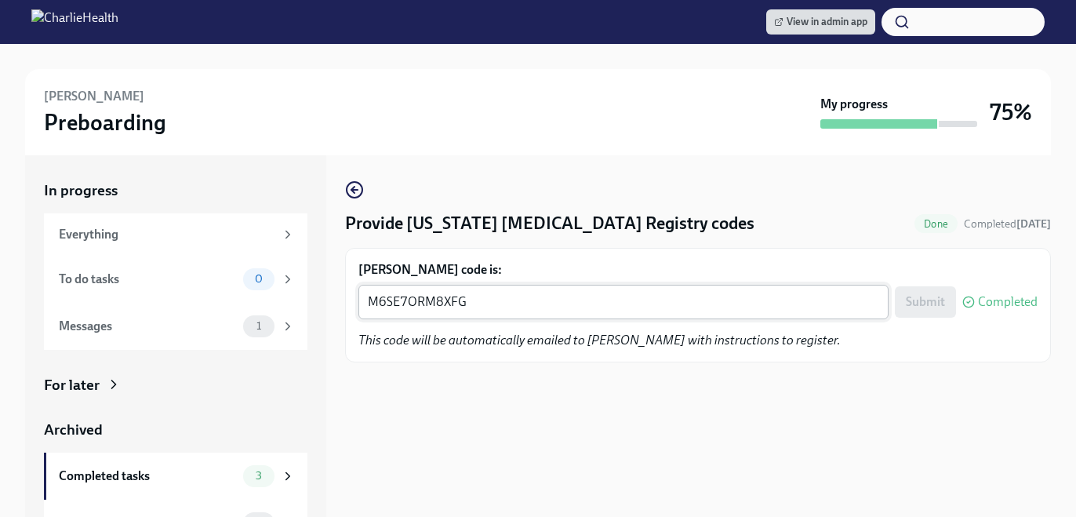
click at [444, 310] on textarea "M6SE7ORM8XFG" at bounding box center [623, 301] width 511 height 19
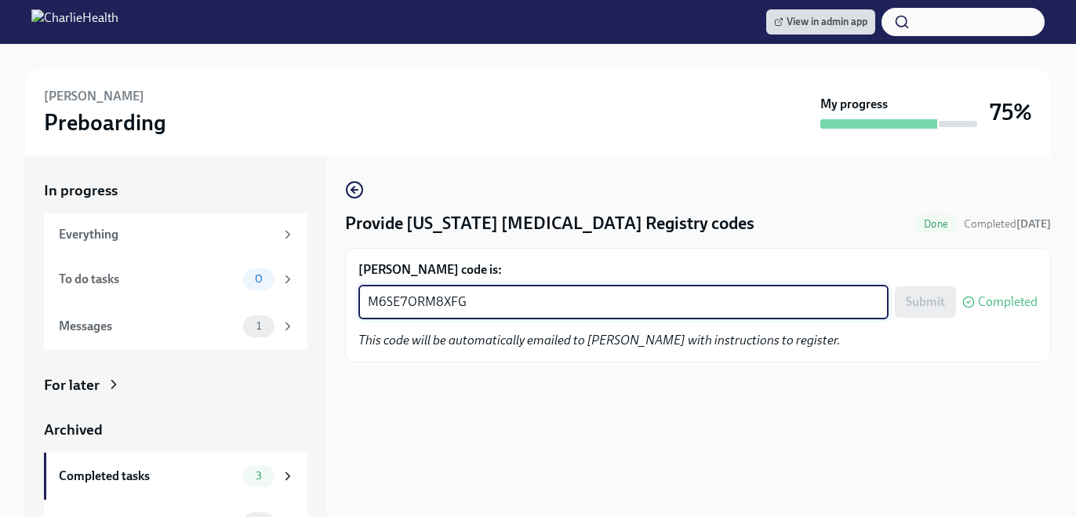
click at [444, 310] on textarea "M6SE7ORM8XFG" at bounding box center [623, 301] width 511 height 19
